Goal: Task Accomplishment & Management: Use online tool/utility

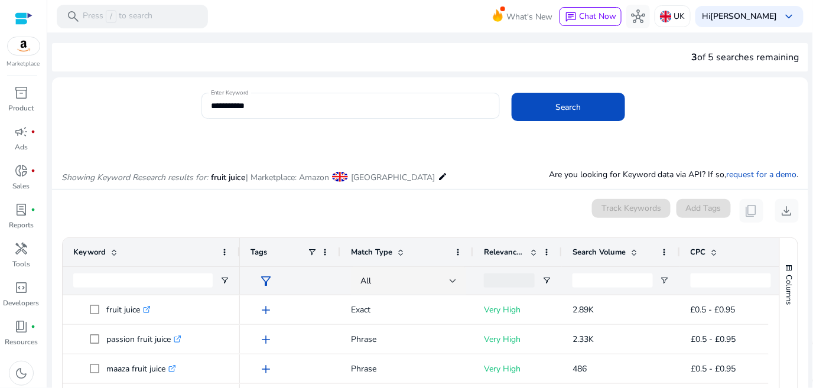
scroll to position [141, 0]
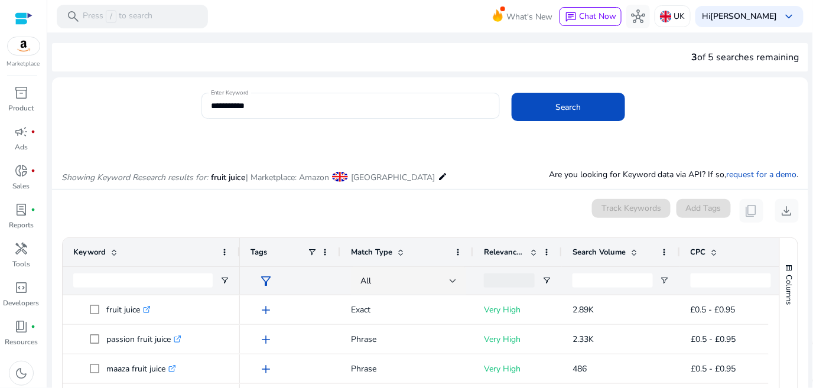
scroll to position [141, 0]
